Goal: Task Accomplishment & Management: Complete application form

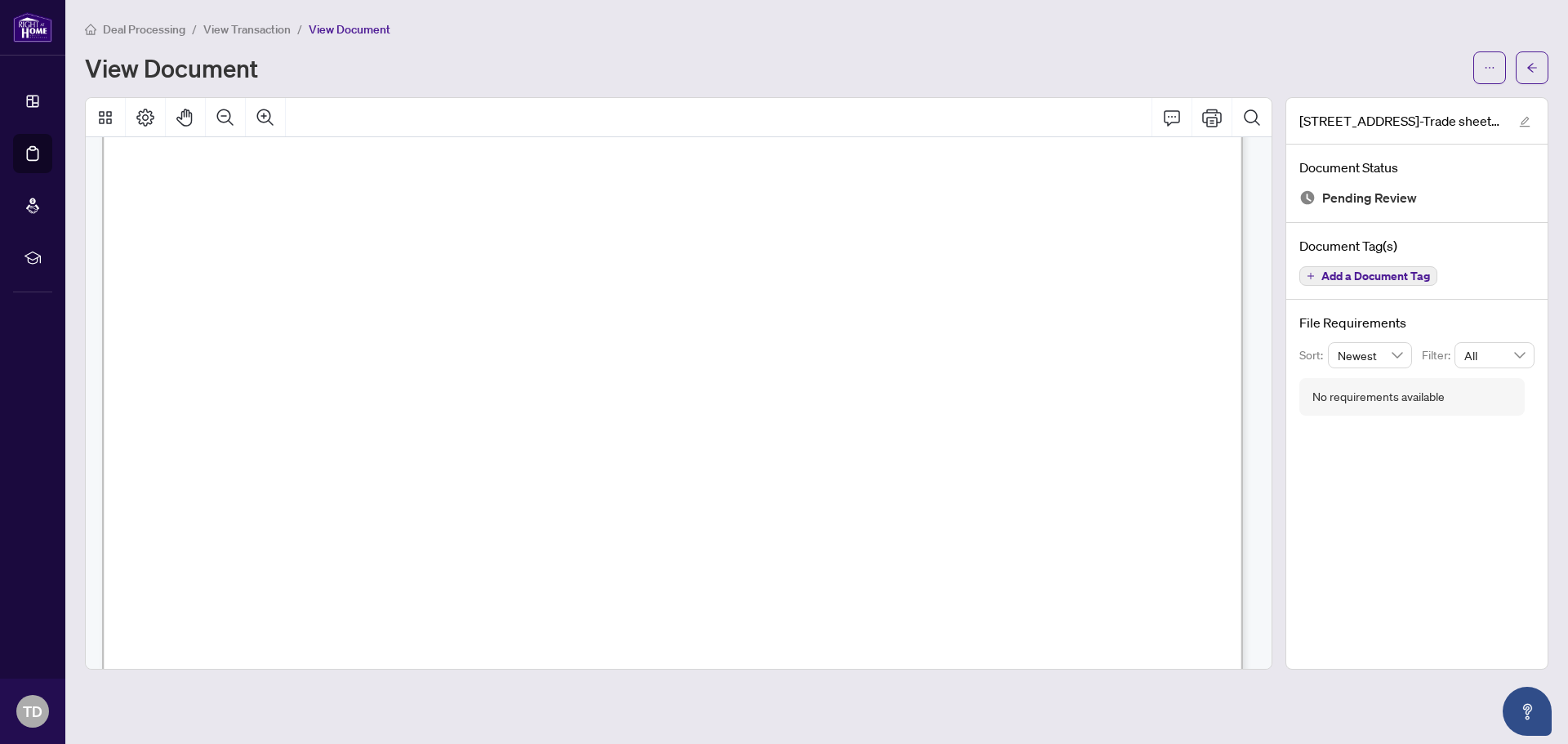
scroll to position [408, 0]
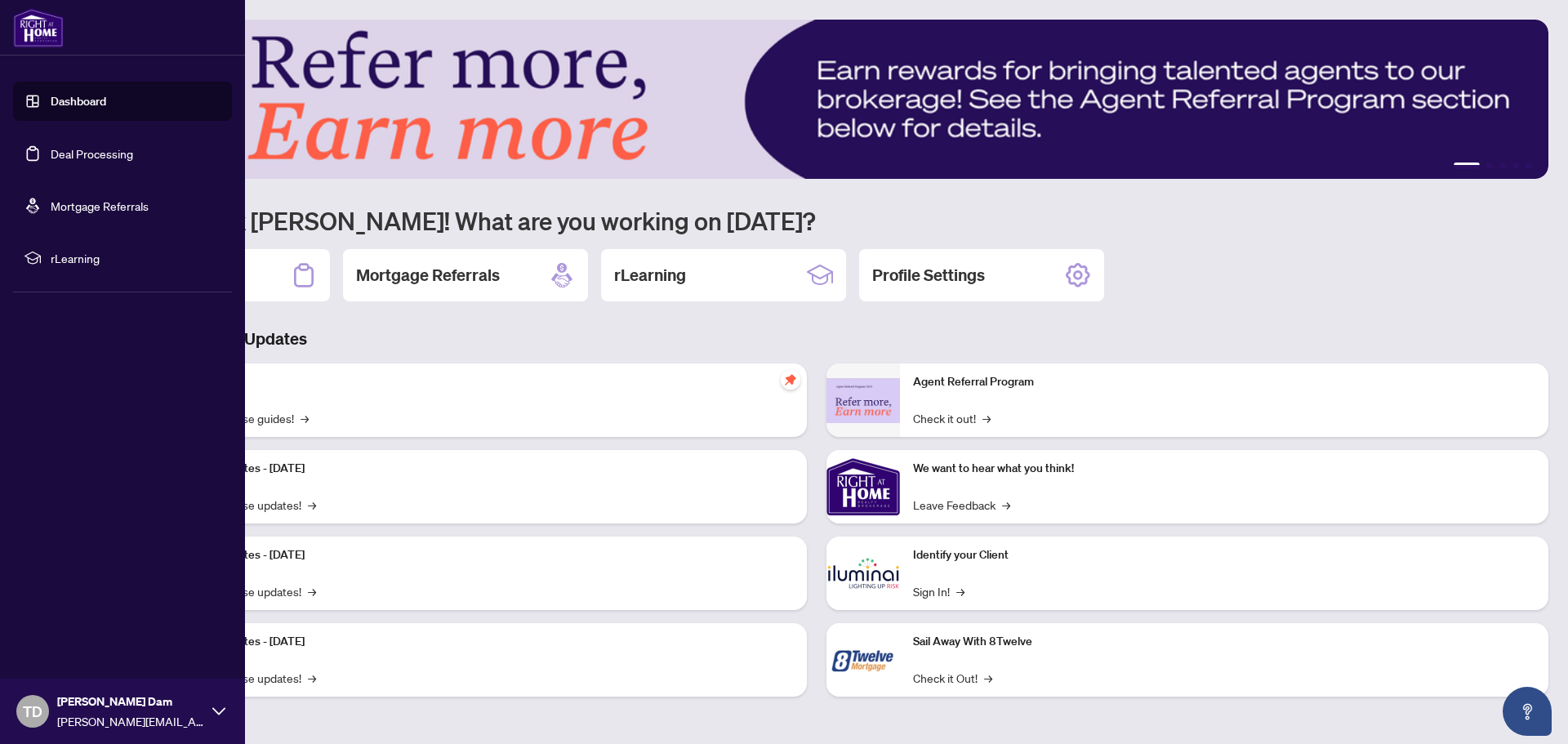
click at [59, 153] on link "Deal Processing" at bounding box center [91, 153] width 83 height 15
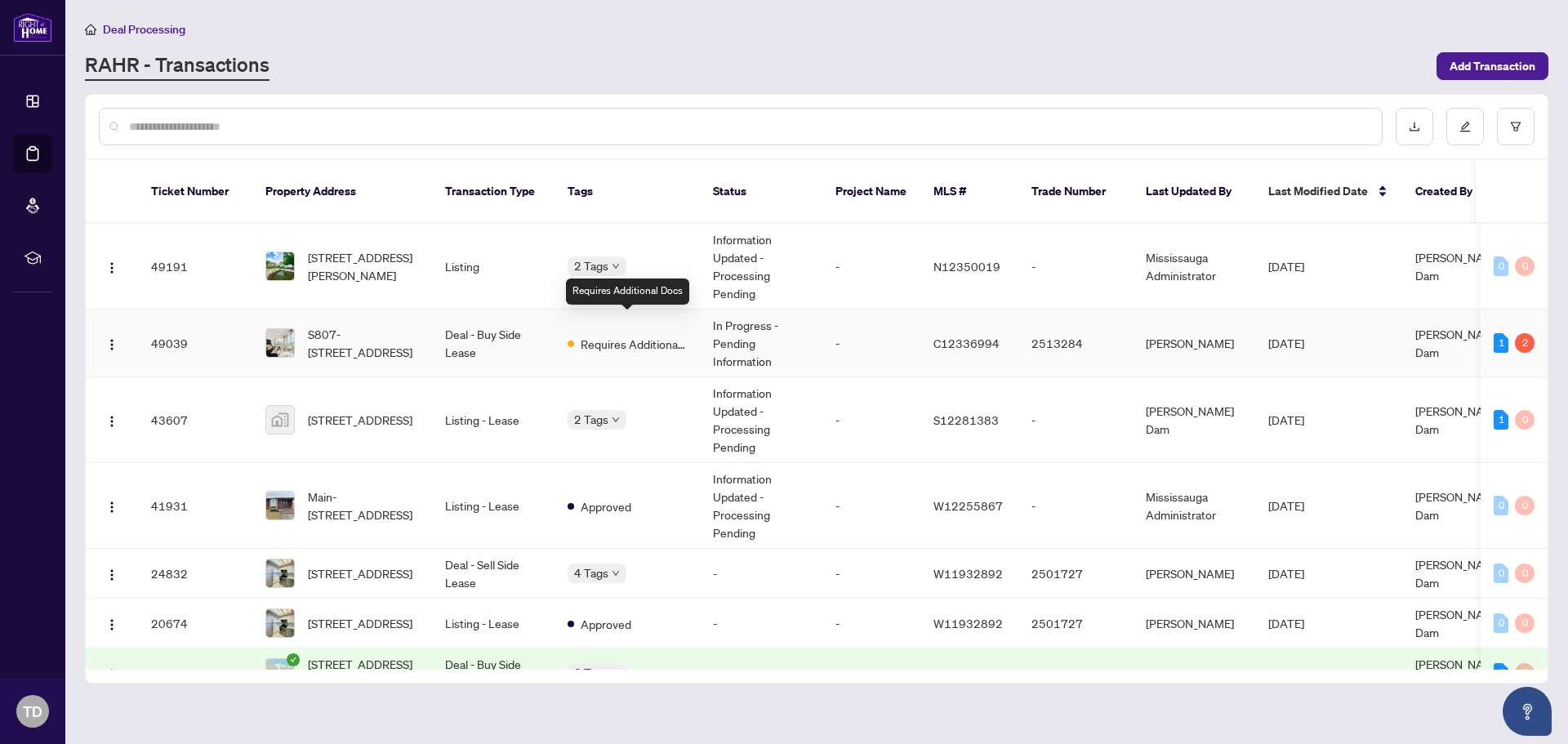
click at [663, 335] on span "Requires Additional Docs" at bounding box center [634, 343] width 106 height 18
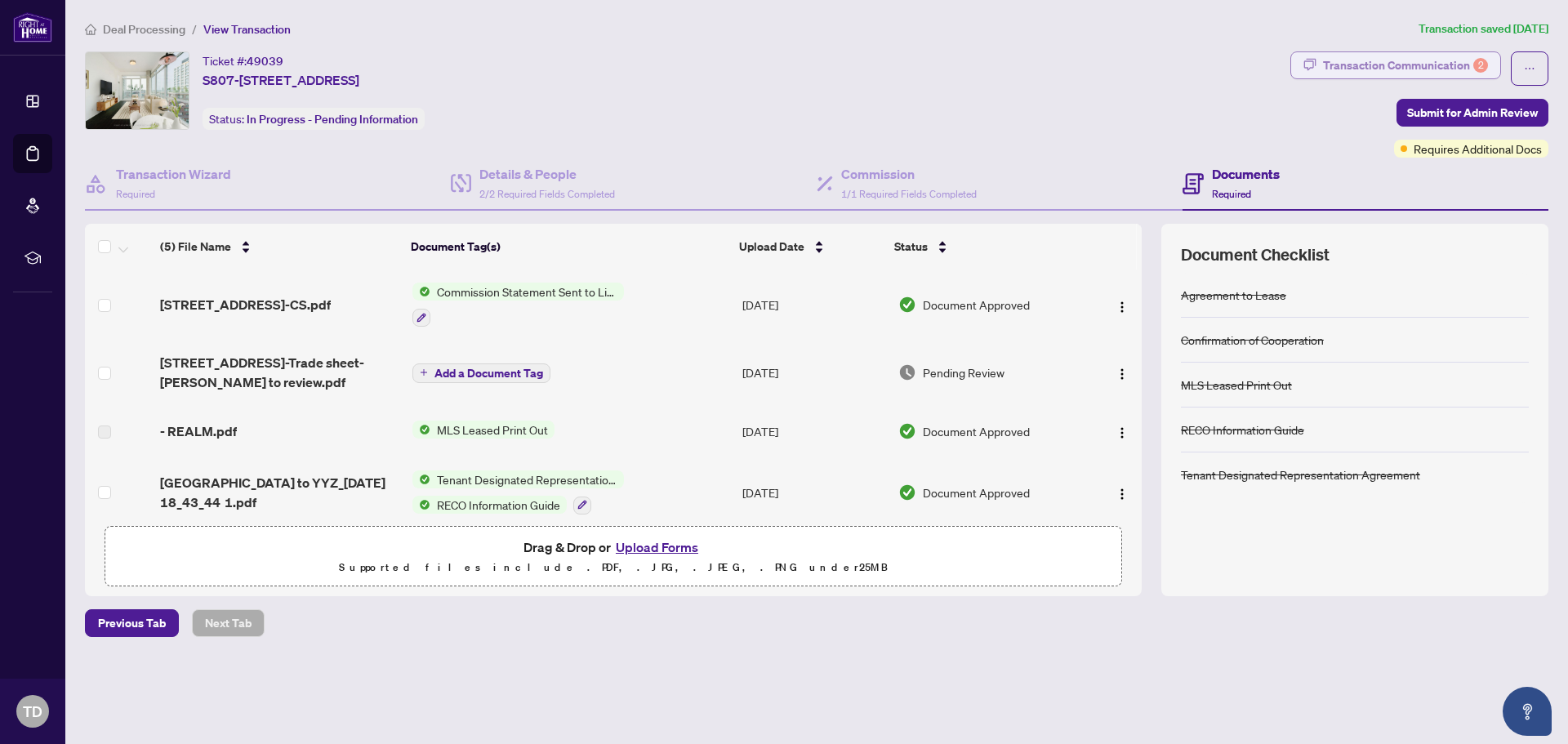
click at [1450, 55] on div "Transaction Communication 2" at bounding box center [1405, 65] width 165 height 26
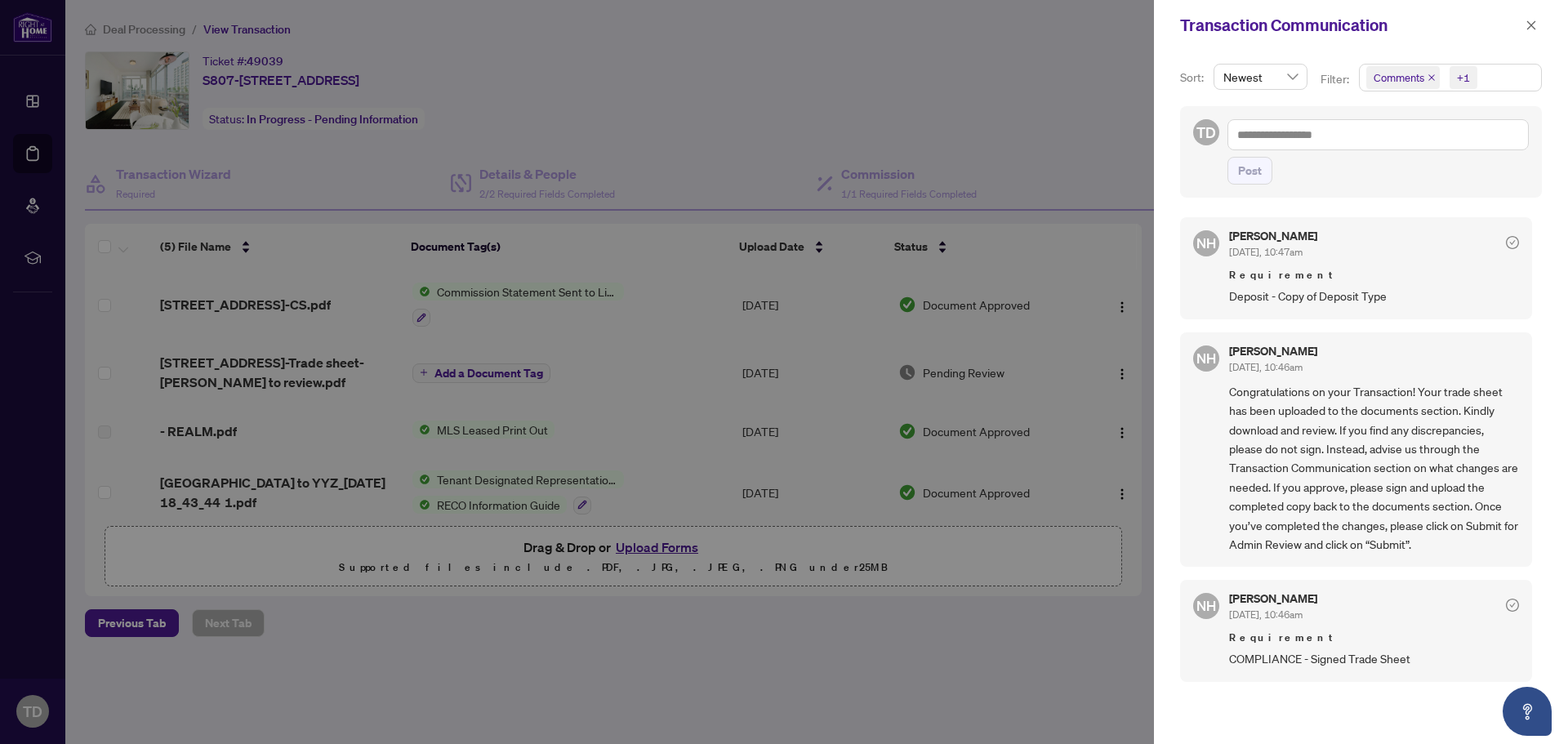
click at [964, 104] on div at bounding box center [784, 372] width 1568 height 744
click at [1028, 129] on div at bounding box center [784, 372] width 1568 height 744
drag, startPoint x: 1530, startPoint y: 22, endPoint x: 684, endPoint y: 207, distance: 866.0
click at [1530, 24] on icon "close" at bounding box center [1530, 25] width 11 height 11
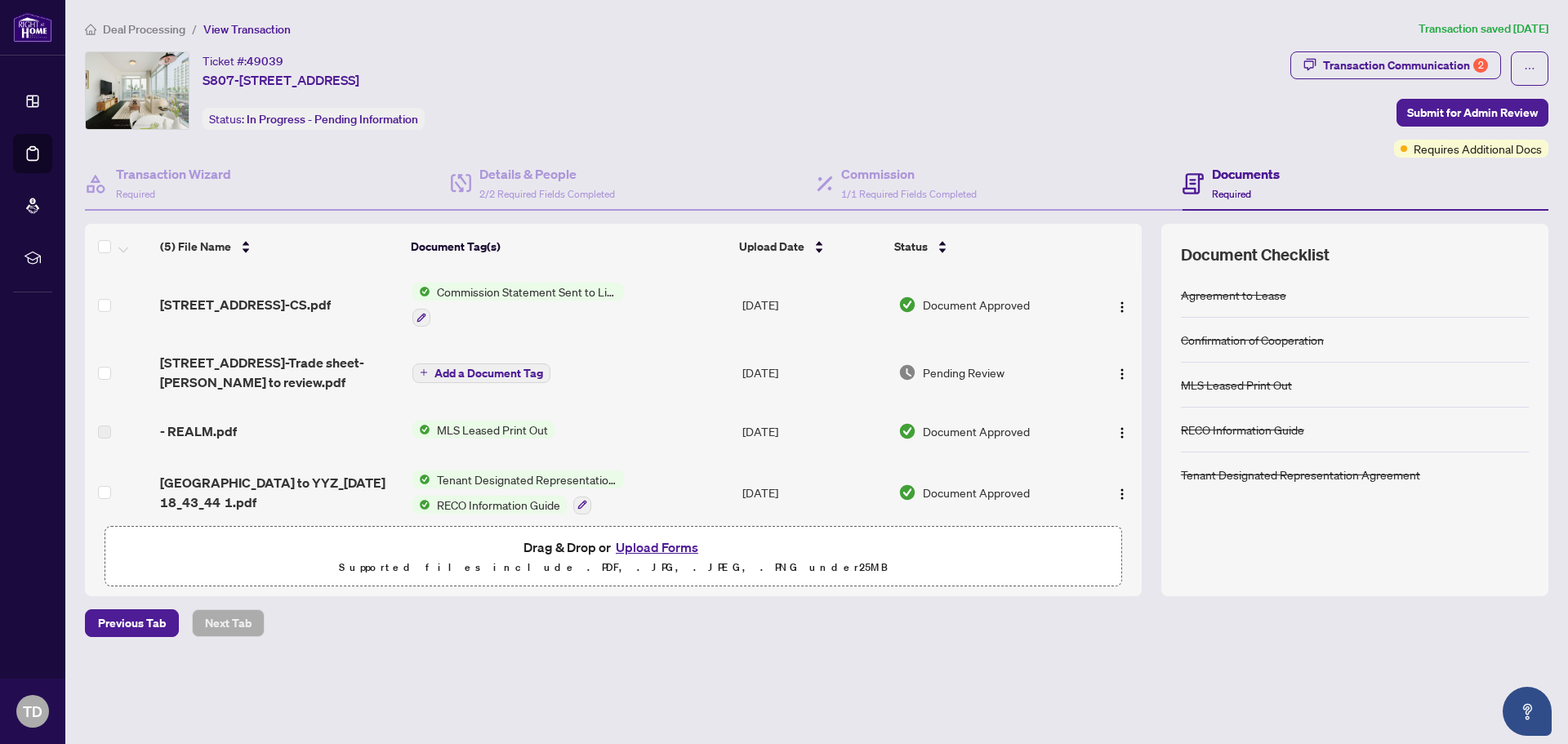
click at [662, 541] on button "Upload Forms" at bounding box center [657, 547] width 92 height 21
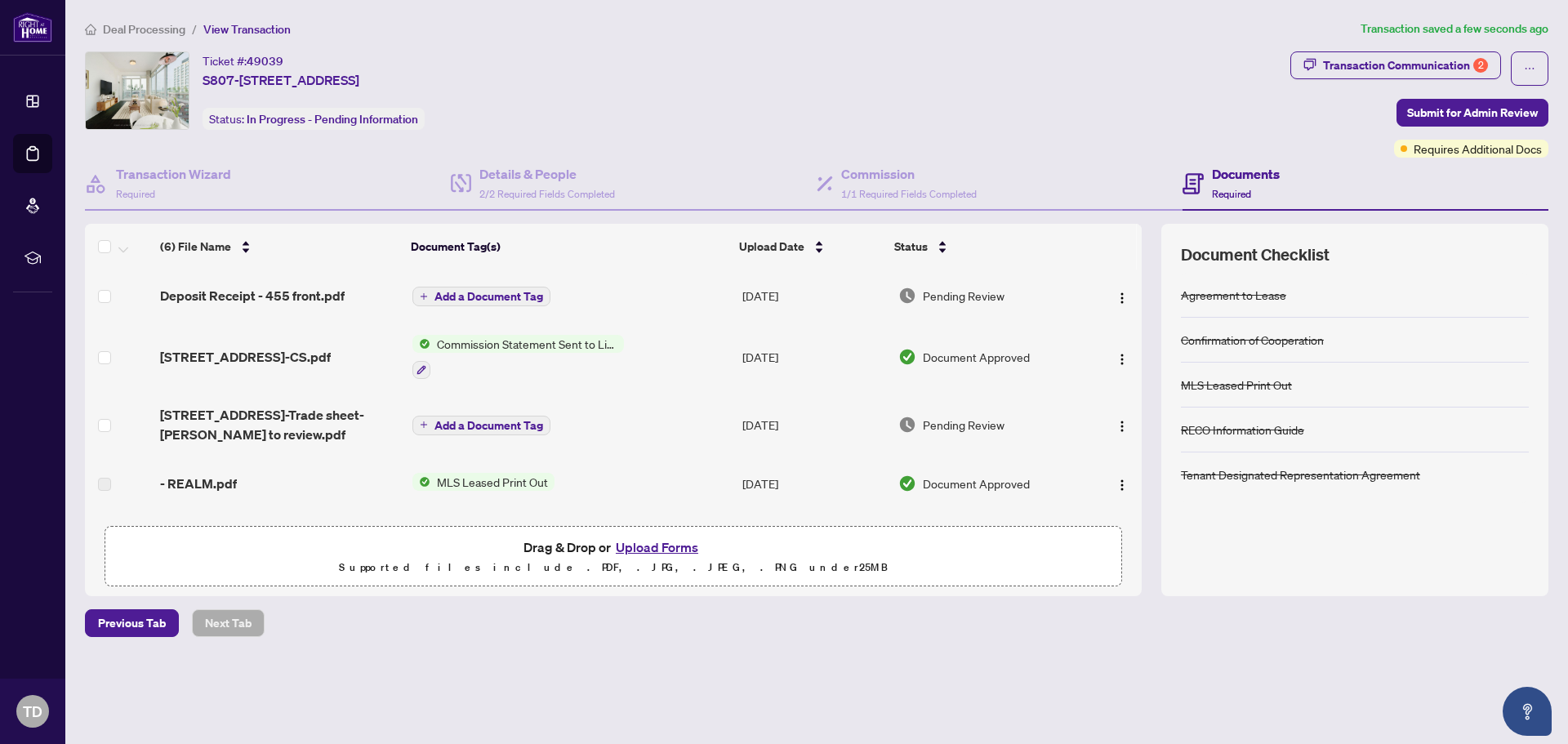
click at [485, 296] on span "Add a Document Tag" at bounding box center [489, 296] width 108 height 11
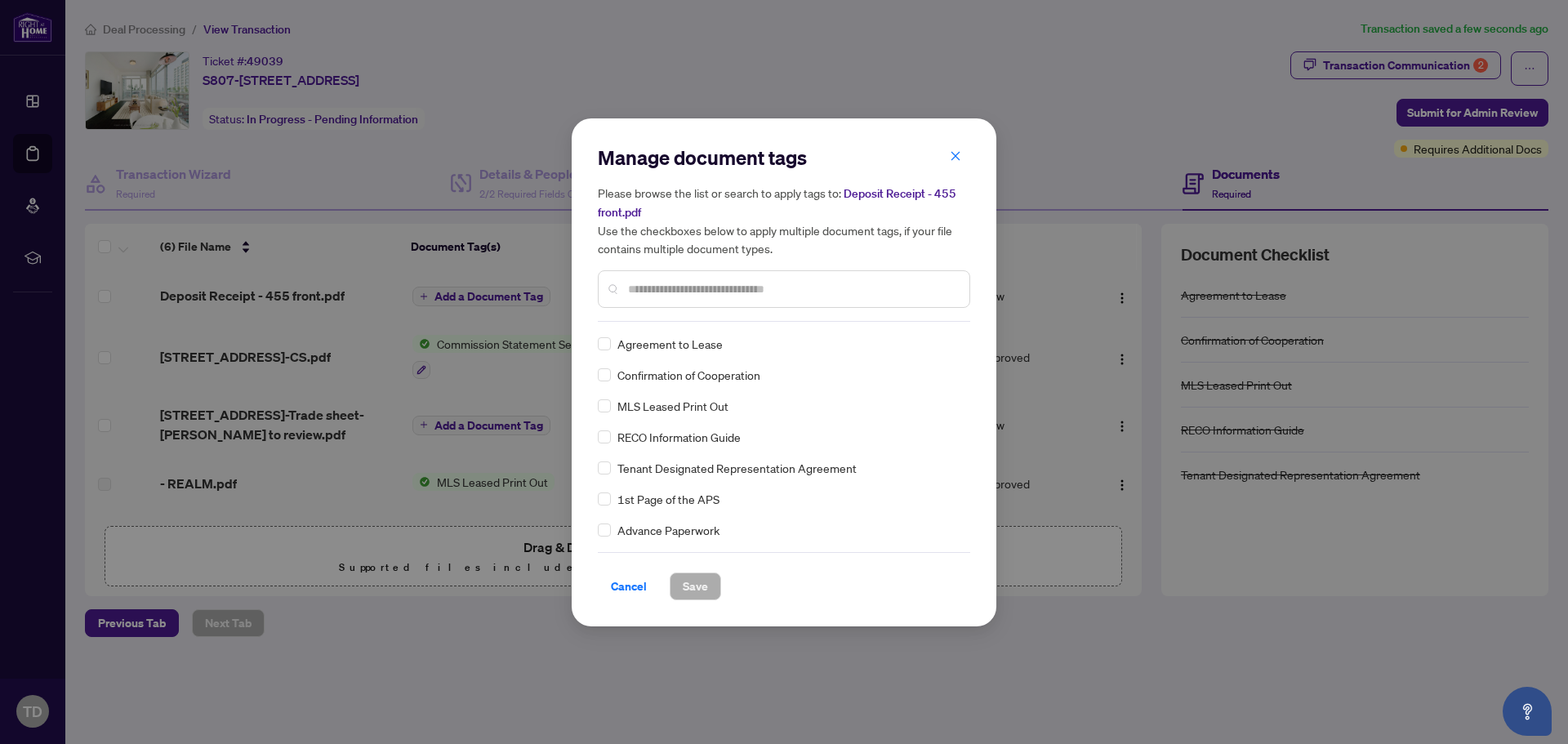
click at [718, 292] on input "text" at bounding box center [792, 289] width 328 height 18
type input "***"
click at [694, 585] on span "Save" at bounding box center [696, 586] width 26 height 26
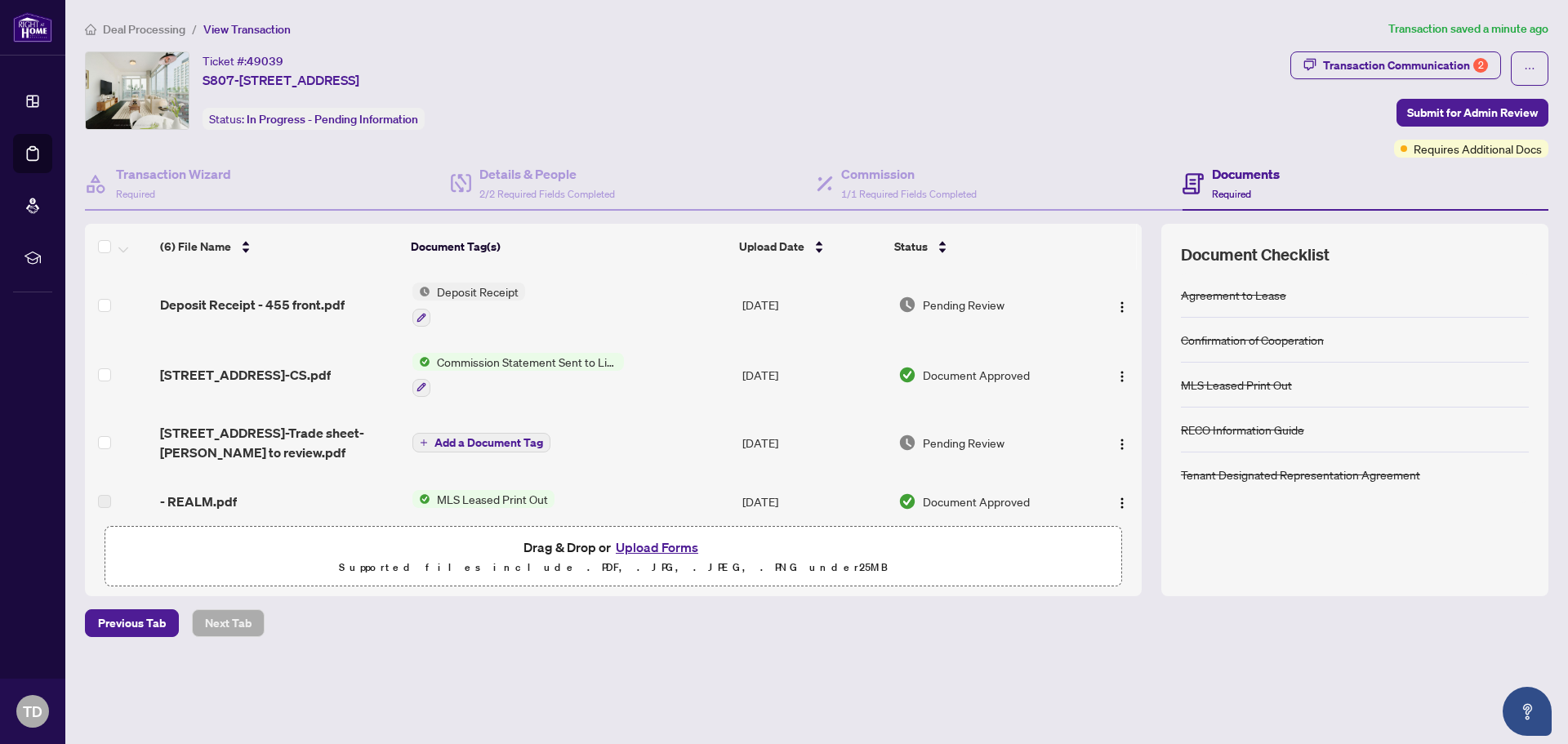
click at [640, 551] on button "Upload Forms" at bounding box center [657, 547] width 92 height 21
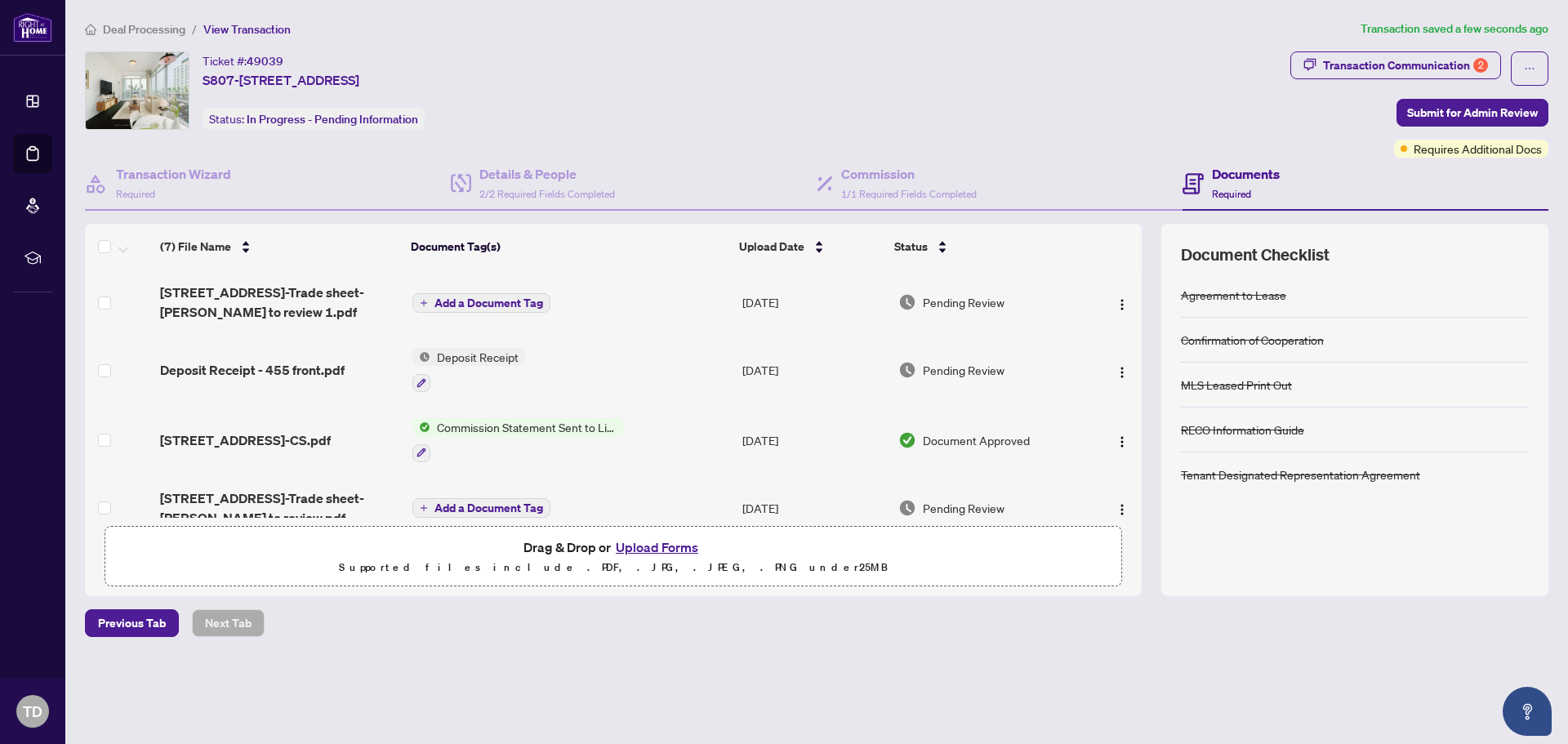
click at [496, 301] on span "Add a Document Tag" at bounding box center [489, 302] width 108 height 11
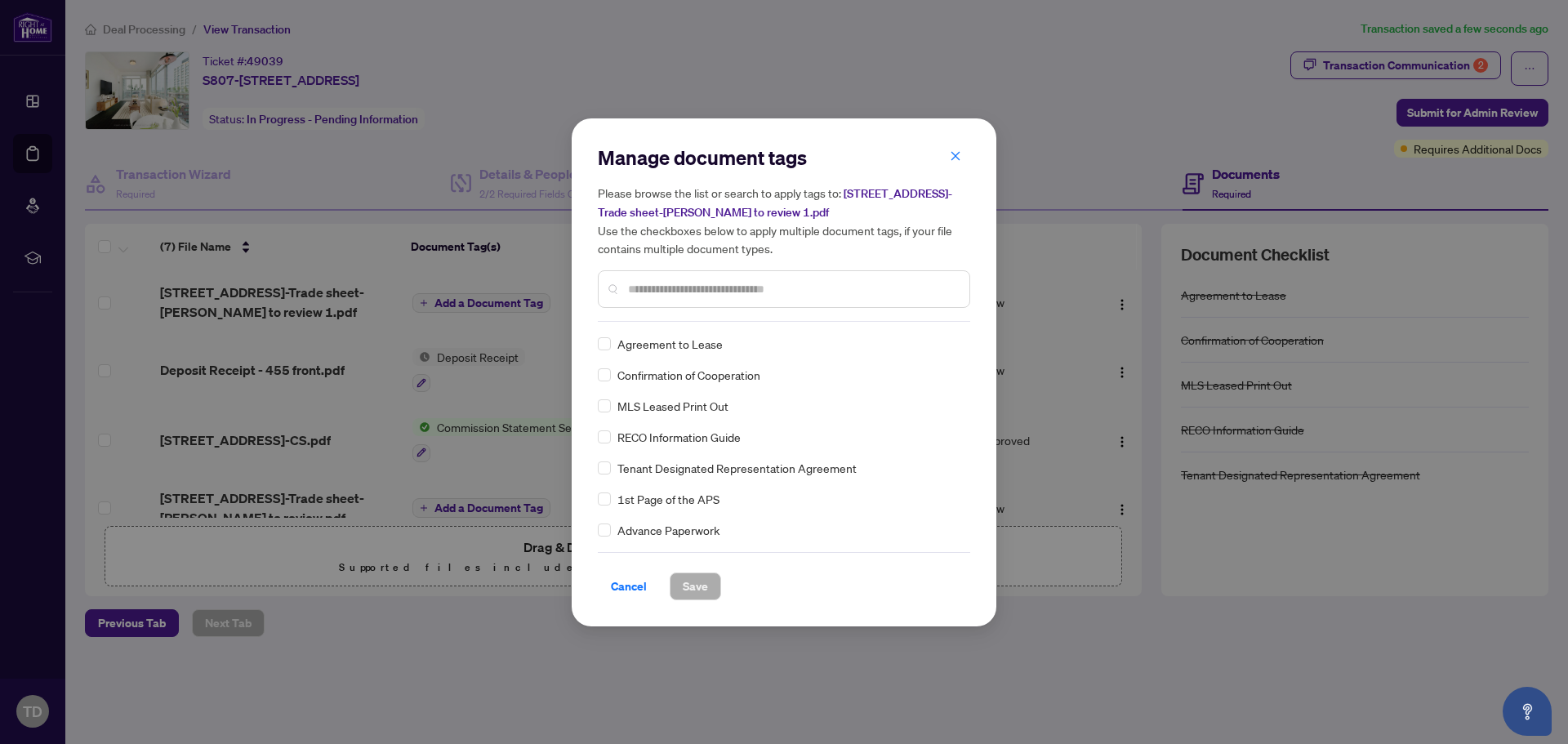
click at [729, 288] on input "text" at bounding box center [792, 289] width 328 height 18
type input "*****"
click at [630, 376] on span "Trade Sheet" at bounding box center [648, 374] width 62 height 18
click at [615, 376] on div "Trade Sheet" at bounding box center [779, 374] width 363 height 18
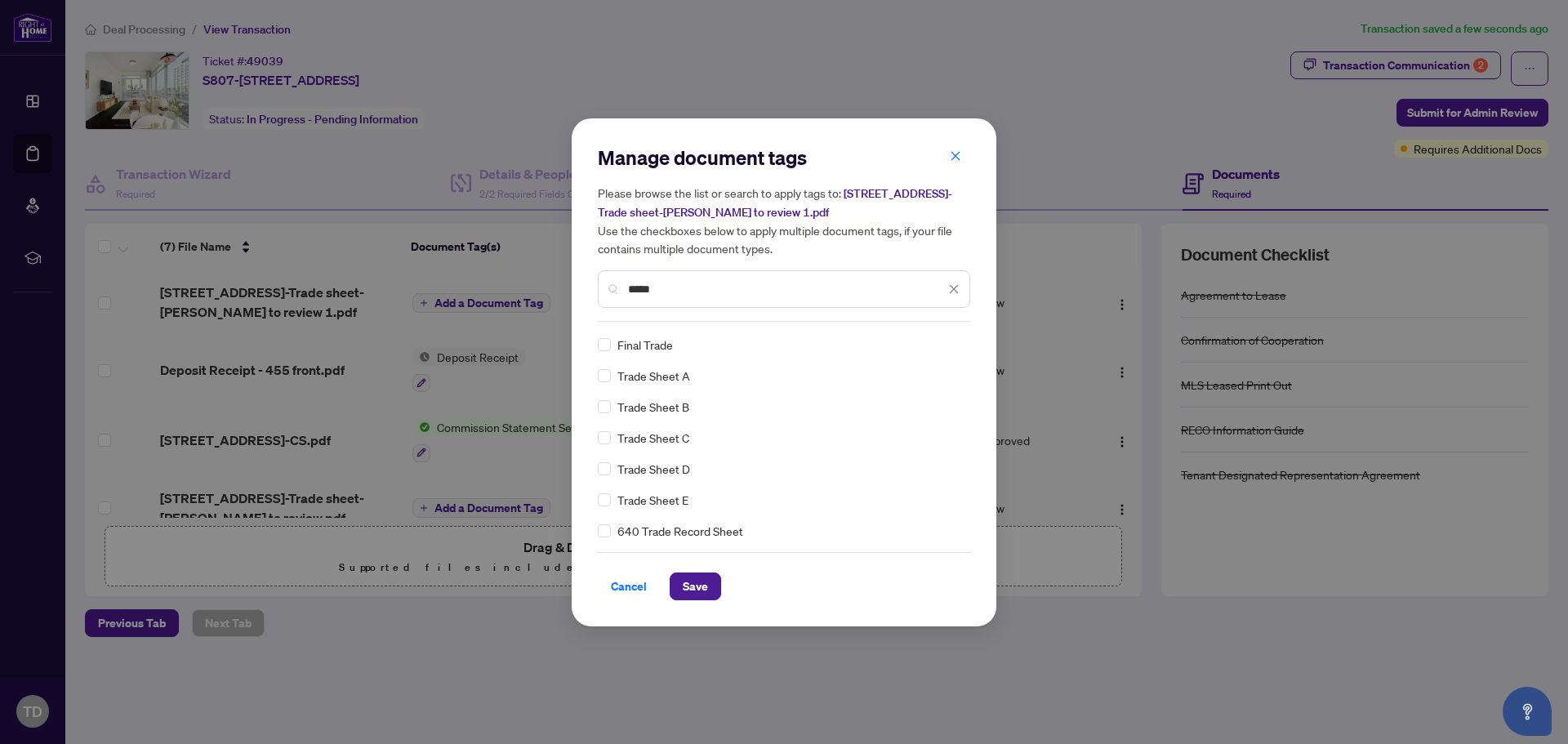
scroll to position [31, 0]
click at [704, 583] on button "Save" at bounding box center [695, 586] width 51 height 28
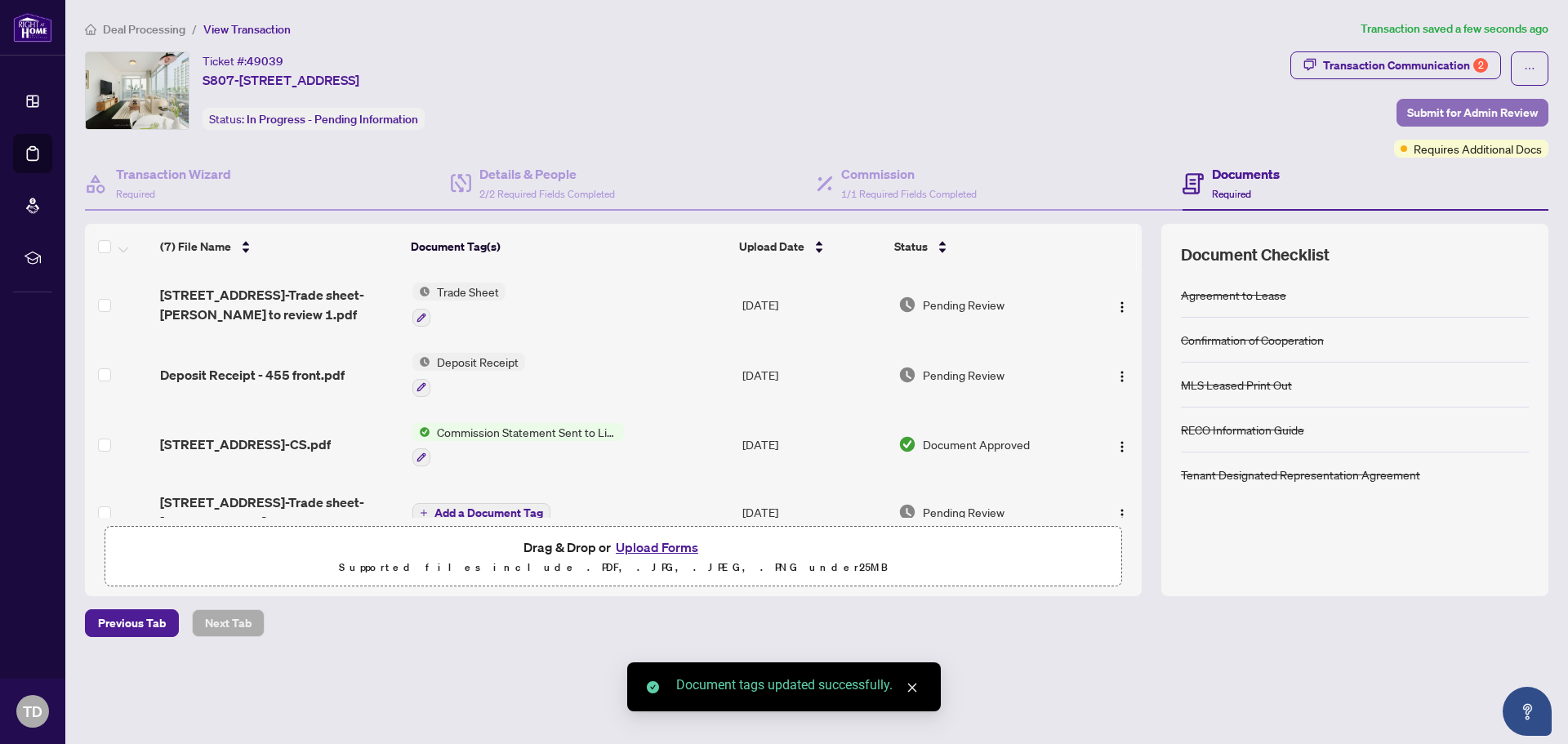
click at [1467, 103] on span "Submit for Admin Review" at bounding box center [1472, 113] width 131 height 26
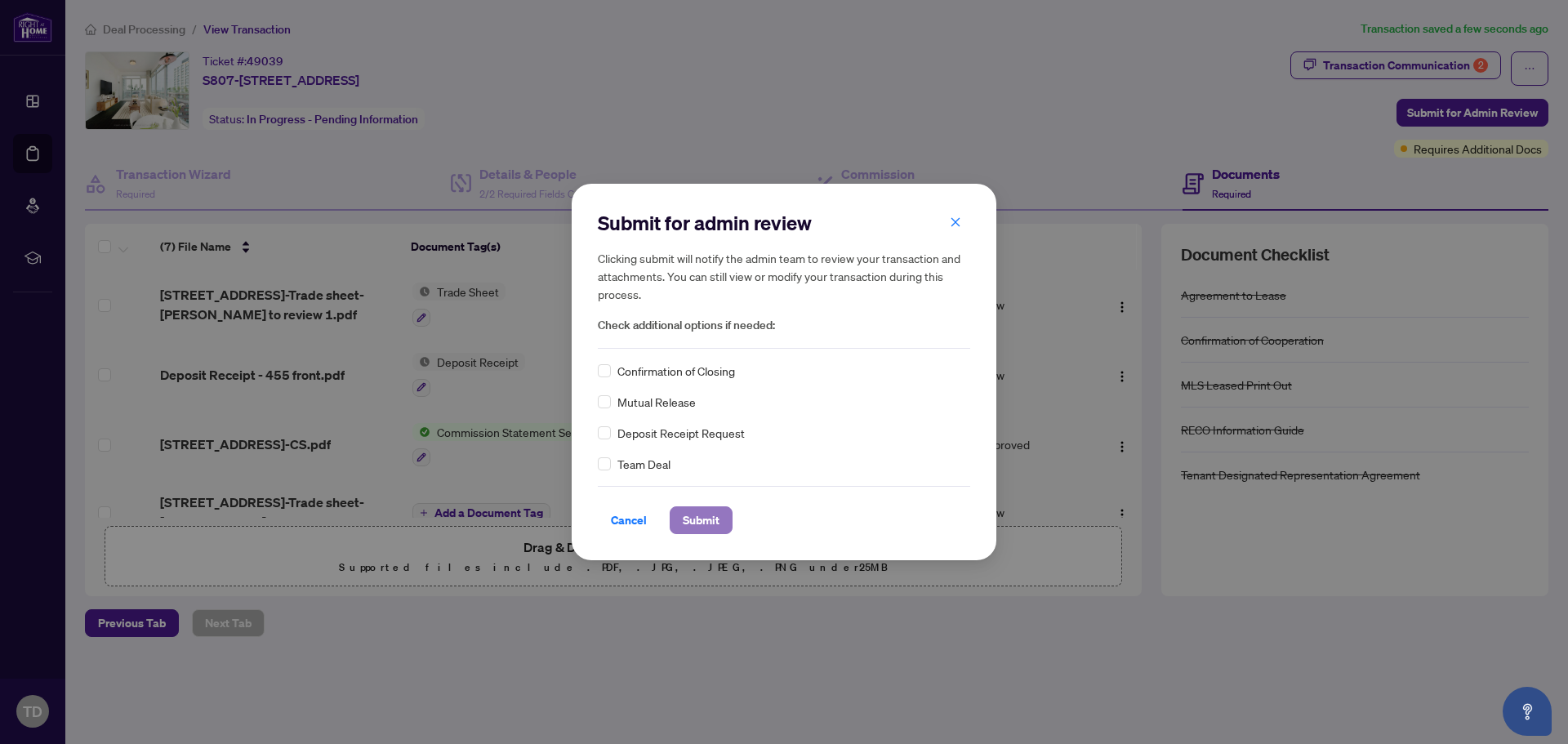
click at [688, 513] on span "Submit" at bounding box center [701, 520] width 37 height 26
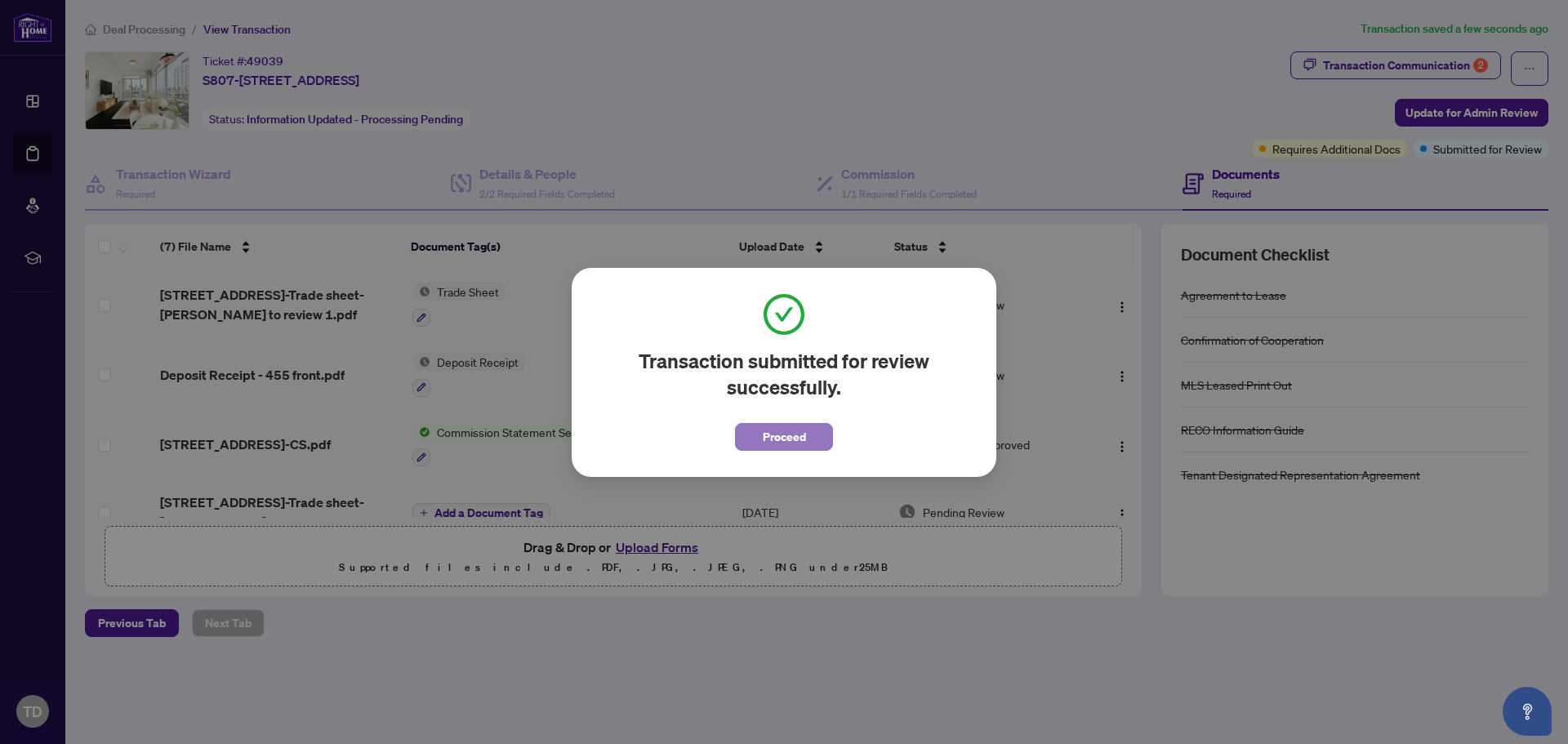
click at [795, 434] on span "Proceed" at bounding box center [784, 436] width 44 height 26
